Goal: Connect with others: Establish contact or relationships with other users

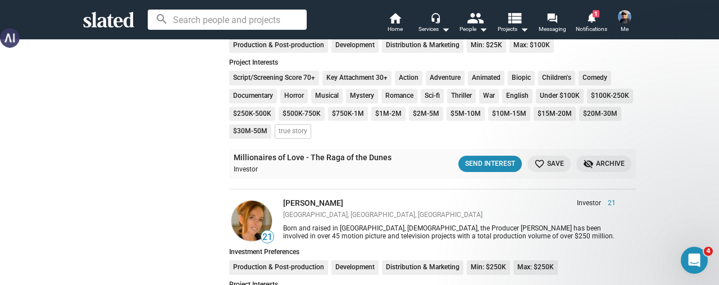
scroll to position [26514, 0]
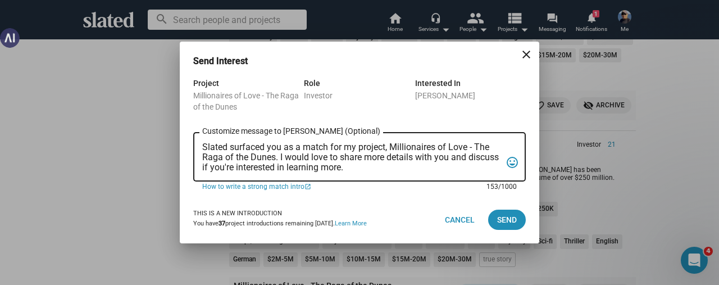
scroll to position [0, 0]
drag, startPoint x: 382, startPoint y: 165, endPoint x: 179, endPoint y: 143, distance: 204.5
click at [179, 143] on div "Send Interest close Project Millionaires of Love - The Raga of the Dunes Role I…" at bounding box center [359, 142] width 719 height 285
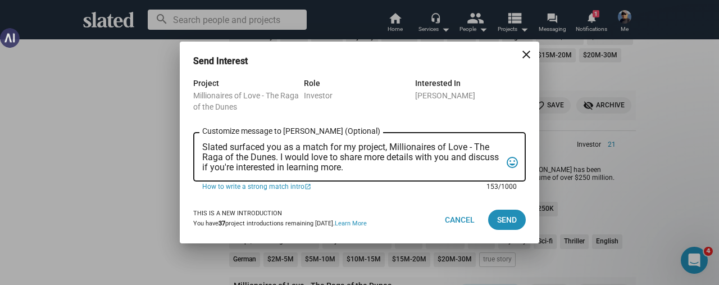
drag, startPoint x: 389, startPoint y: 166, endPoint x: 198, endPoint y: 147, distance: 192.0
click at [198, 147] on div "Slated surfaced you as a match for my project, Millionaires of Love - The Raga …" at bounding box center [359, 155] width 333 height 51
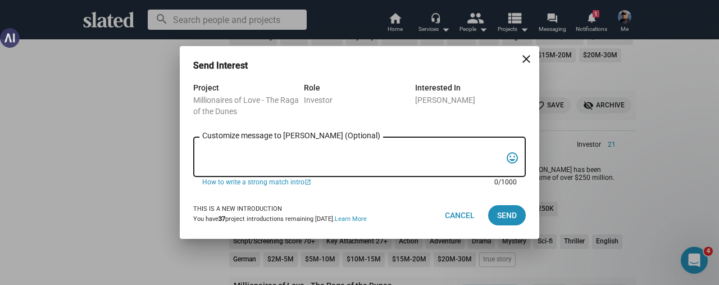
click at [218, 147] on textarea "Customize message to [PERSON_NAME] (Optional) Customize message (Optional)" at bounding box center [351, 157] width 299 height 21
click at [528, 62] on mat-icon "close" at bounding box center [526, 58] width 13 height 13
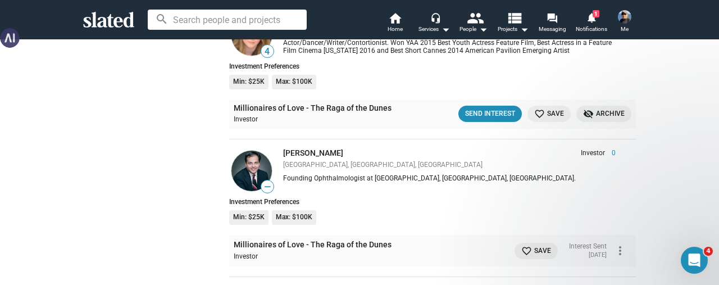
scroll to position [25952, 0]
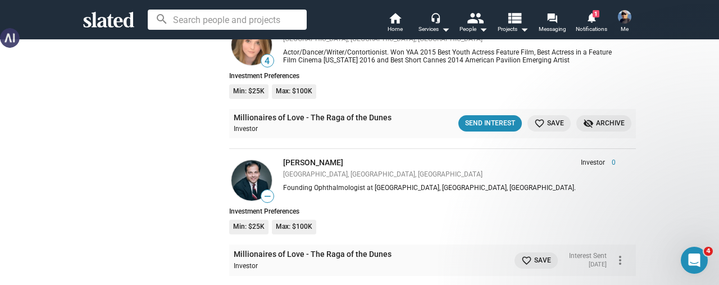
click at [613, 253] on mat-icon "more_vert" at bounding box center [619, 259] width 13 height 13
click at [587, 231] on button "Message" at bounding box center [595, 229] width 63 height 18
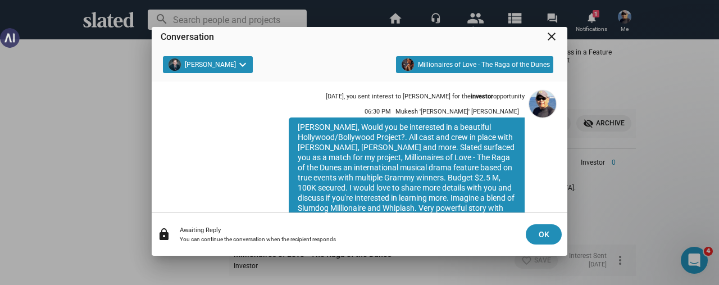
scroll to position [0, 0]
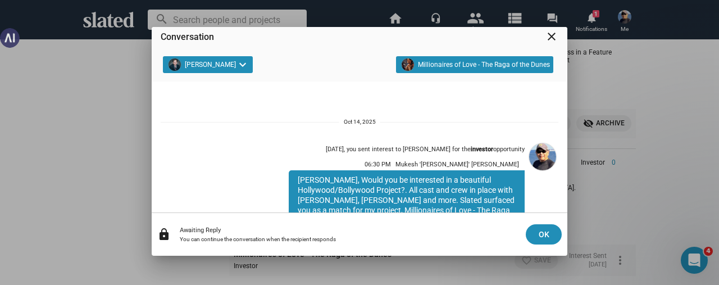
drag, startPoint x: 372, startPoint y: 166, endPoint x: 275, endPoint y: 178, distance: 97.3
click at [275, 178] on div "[DATE], you sent interest to [PERSON_NAME] for the investor opportunity 06:30 P…" at bounding box center [390, 242] width 270 height 206
copy div "[PERSON_NAME], Would you be interested in a beautiful Hollywood/Bollywood Proje…"
click at [549, 34] on mat-icon "close" at bounding box center [551, 36] width 13 height 13
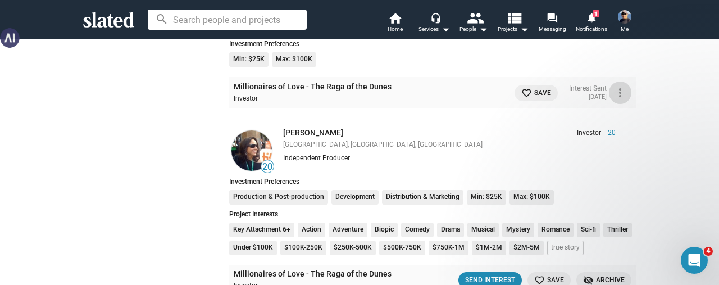
scroll to position [26121, 0]
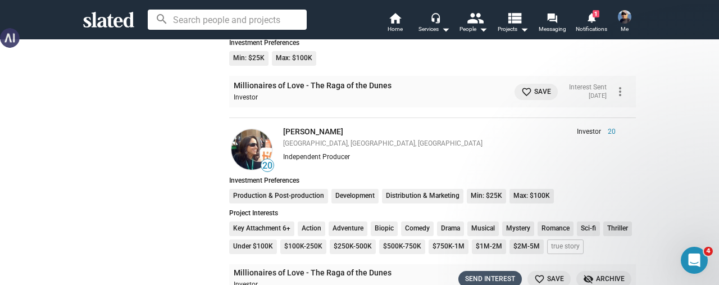
click at [469, 273] on div "Send Interest" at bounding box center [490, 279] width 50 height 12
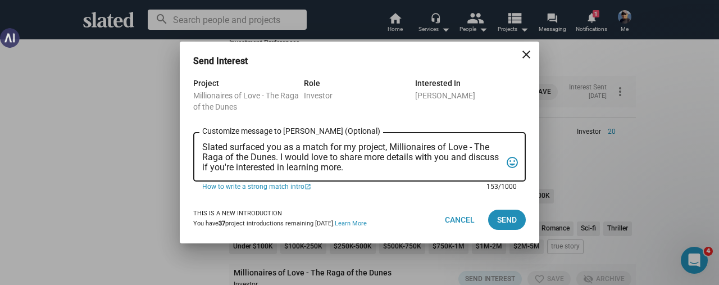
scroll to position [0, 0]
drag, startPoint x: 400, startPoint y: 170, endPoint x: 184, endPoint y: 148, distance: 216.8
click at [184, 148] on div "Project Millionaires of Love - The Raga of the Dunes Role Investor Interested I…" at bounding box center [360, 136] width 360 height 120
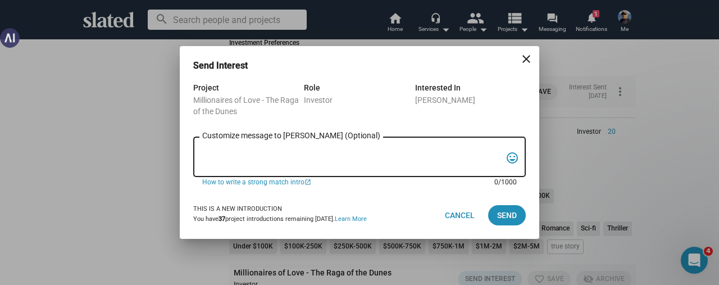
paste textarea "[PERSON_NAME], Would you be interested in a beautiful Hollywood/Bollywood Proje…"
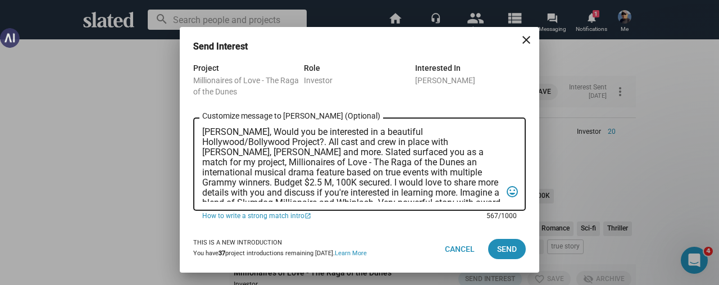
drag, startPoint x: 226, startPoint y: 152, endPoint x: 202, endPoint y: 135, distance: 29.0
click at [202, 135] on textarea "[PERSON_NAME], Would you be interested in a beautiful Hollywood/Bollywood Proje…" at bounding box center [351, 164] width 299 height 75
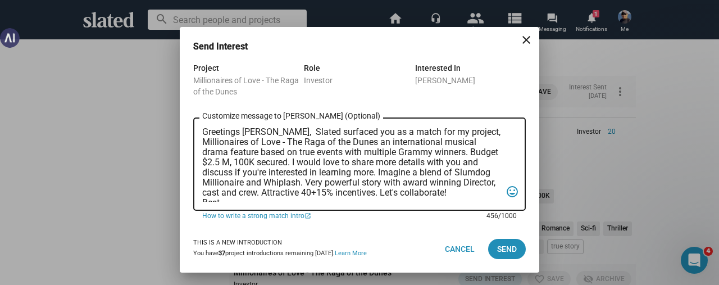
click at [255, 130] on textarea "Greetings [PERSON_NAME], Slated surfaced you as a match for my project, Million…" at bounding box center [351, 164] width 299 height 75
type textarea "Greetings [PERSON_NAME], Slated surfaced you as a match for my project, Million…"
click at [499, 247] on span "Send" at bounding box center [507, 249] width 20 height 20
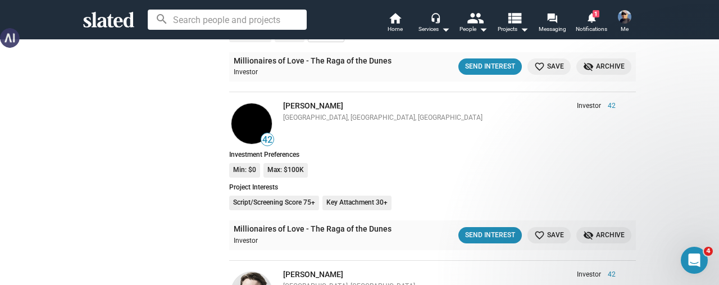
scroll to position [28031, 0]
